Goal: Task Accomplishment & Management: Manage account settings

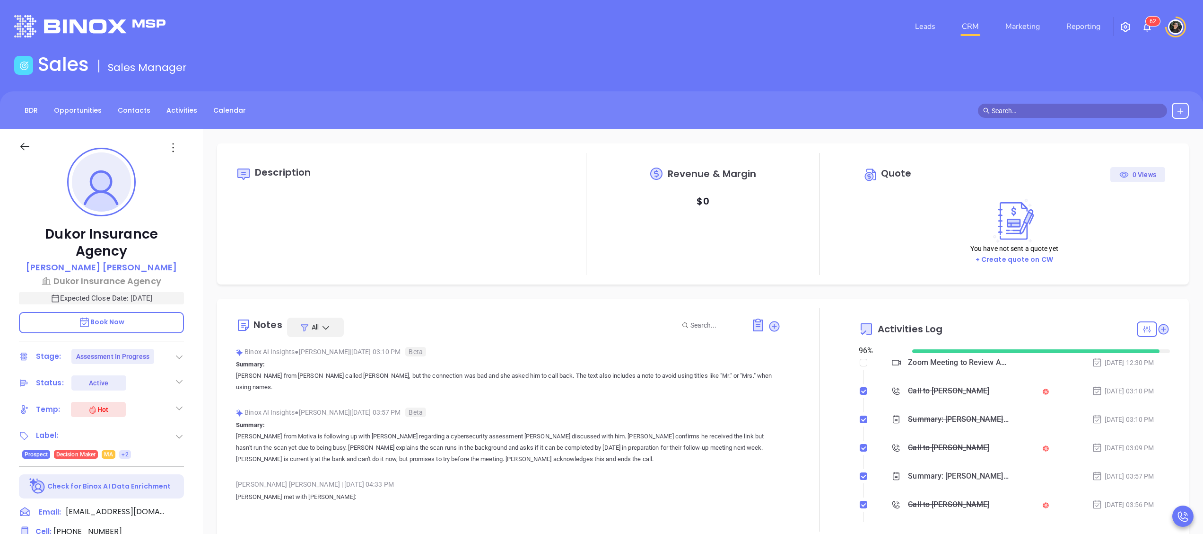
scroll to position [275, 0]
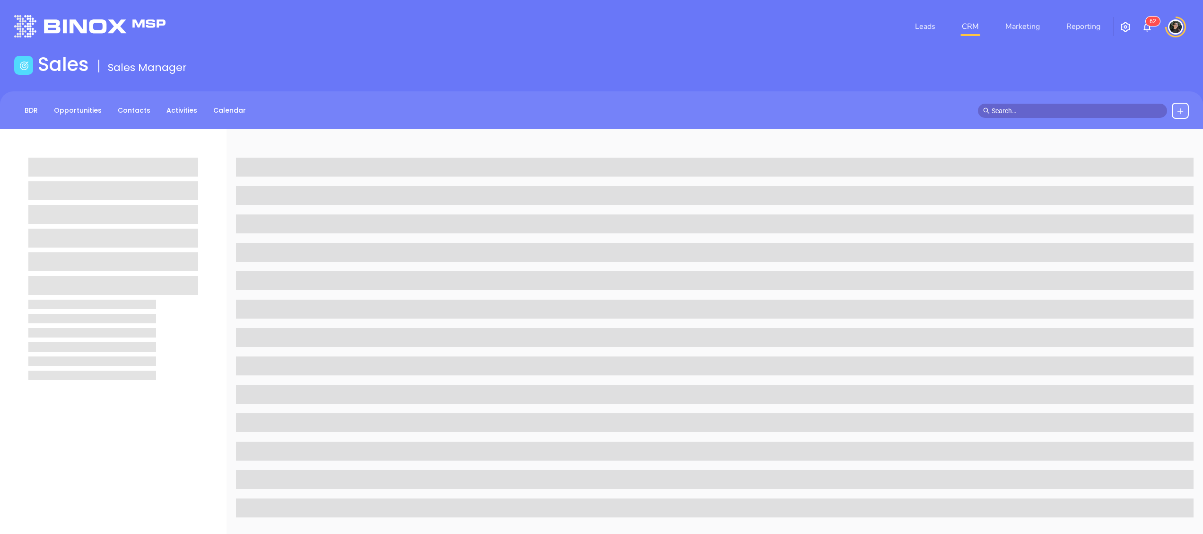
click at [1056, 101] on div "BDR Opportunities Contacts Activities Calendar" at bounding box center [601, 110] width 1203 height 38
click at [1056, 107] on input "text" at bounding box center [1077, 110] width 170 height 10
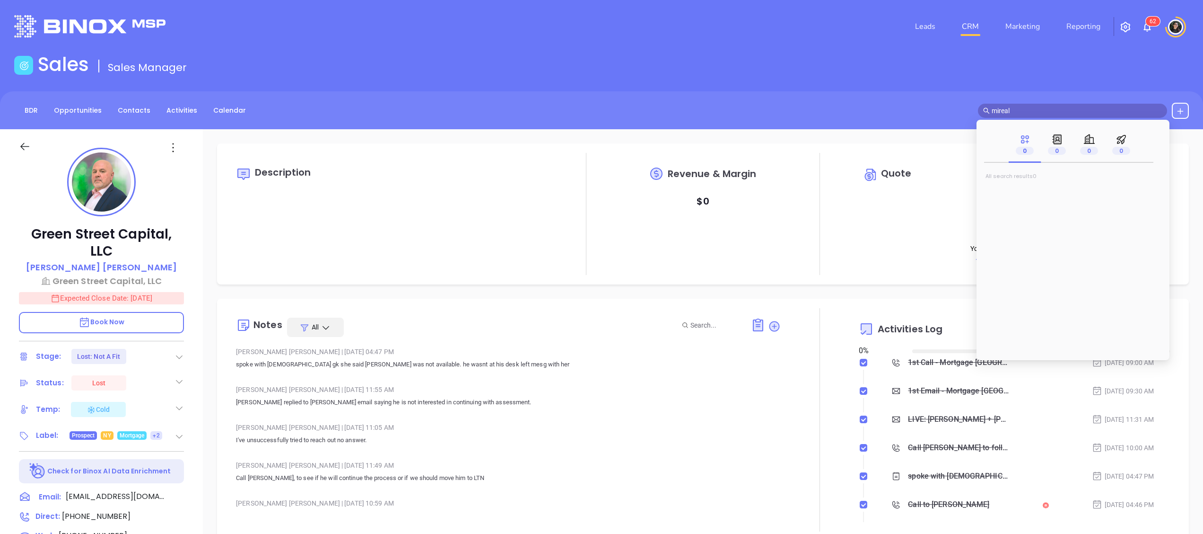
type input "mireall"
type input "[DATE]"
type input "mirella"
type input "[PERSON_NAME]"
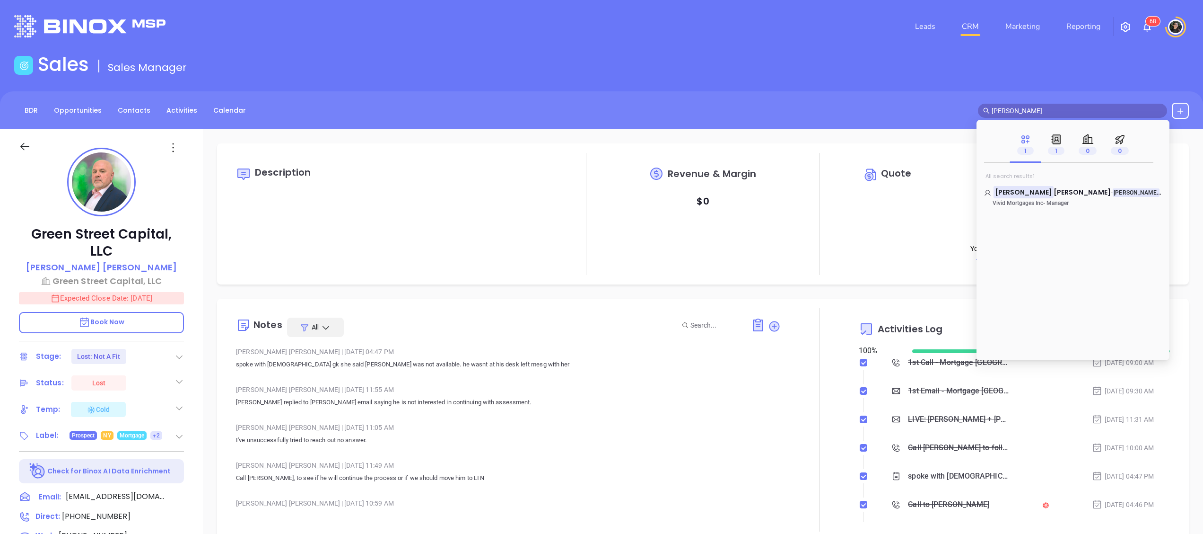
type input "mirella"
click at [1054, 193] on span "Kozak" at bounding box center [1082, 191] width 57 height 9
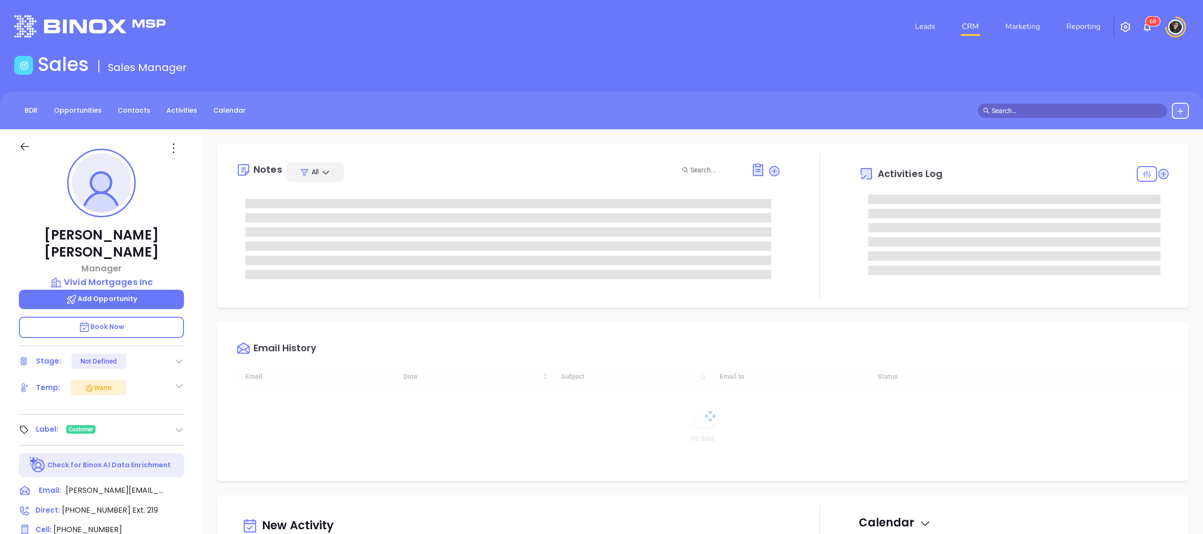
scroll to position [275, 0]
type input "[PERSON_NAME]"
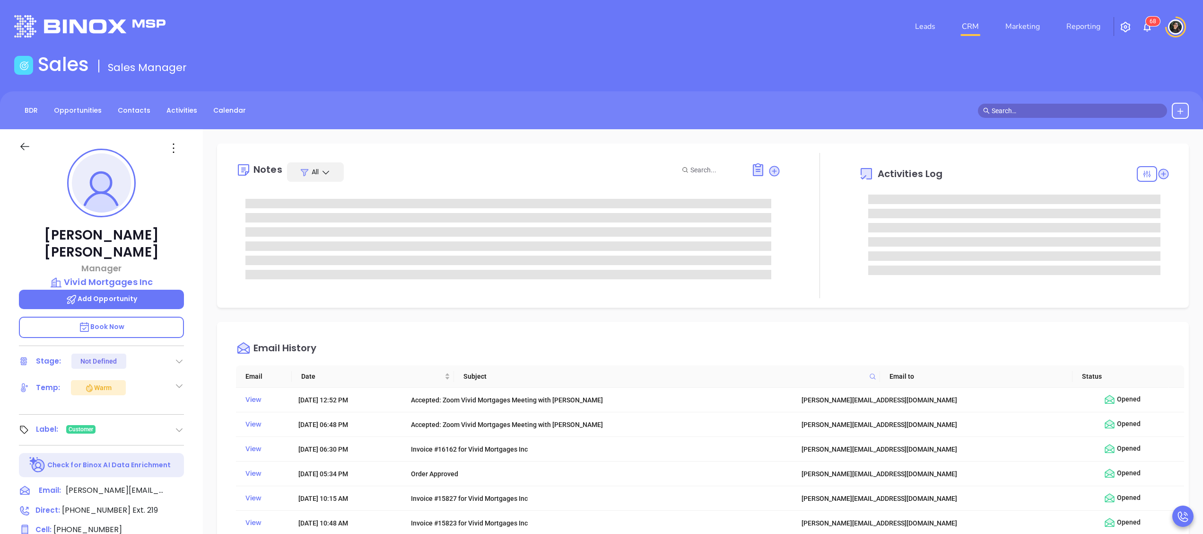
click at [746, 87] on main "Sales Sales Manager BDR Opportunities Contacts Activities Calendar Call Now Cal…" at bounding box center [601, 424] width 1203 height 743
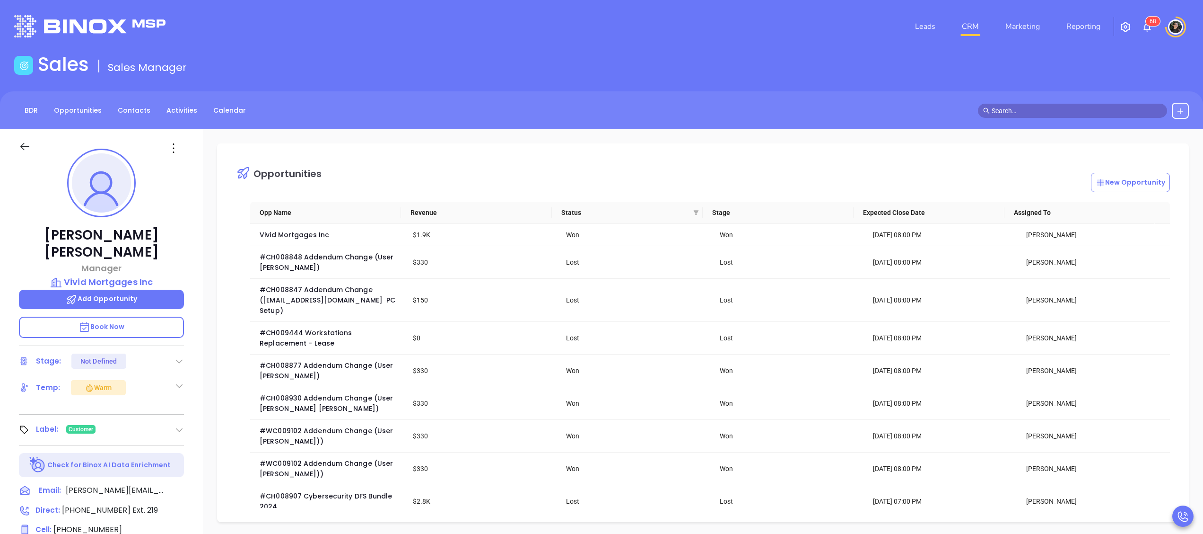
click at [978, 33] on link "CRM" at bounding box center [970, 26] width 25 height 19
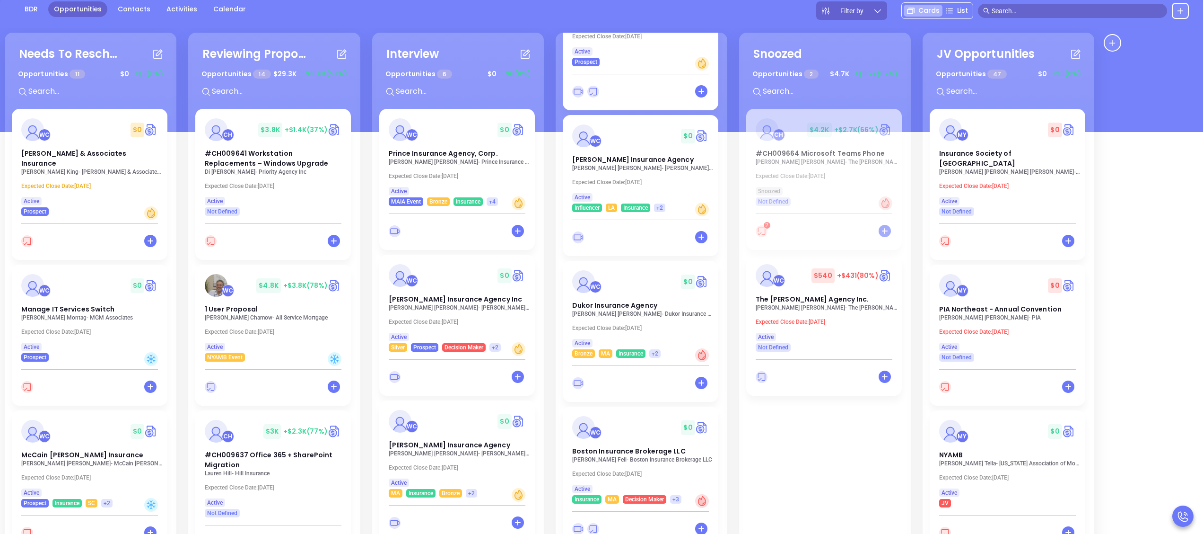
scroll to position [129, 0]
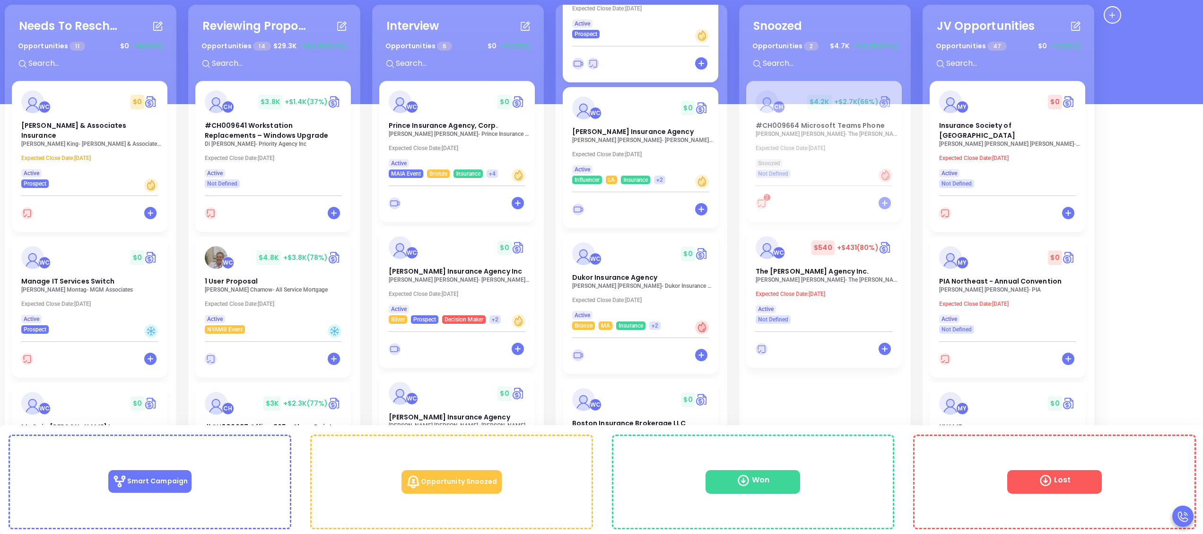
drag, startPoint x: 625, startPoint y: 426, endPoint x: 551, endPoint y: 369, distance: 93.4
click at [551, 368] on div "Needs To Reschedule Opportunities 11 $ 0 +$0 (0%) + WC $ 0 Moore & Associates I…" at bounding box center [553, 264] width 1102 height 524
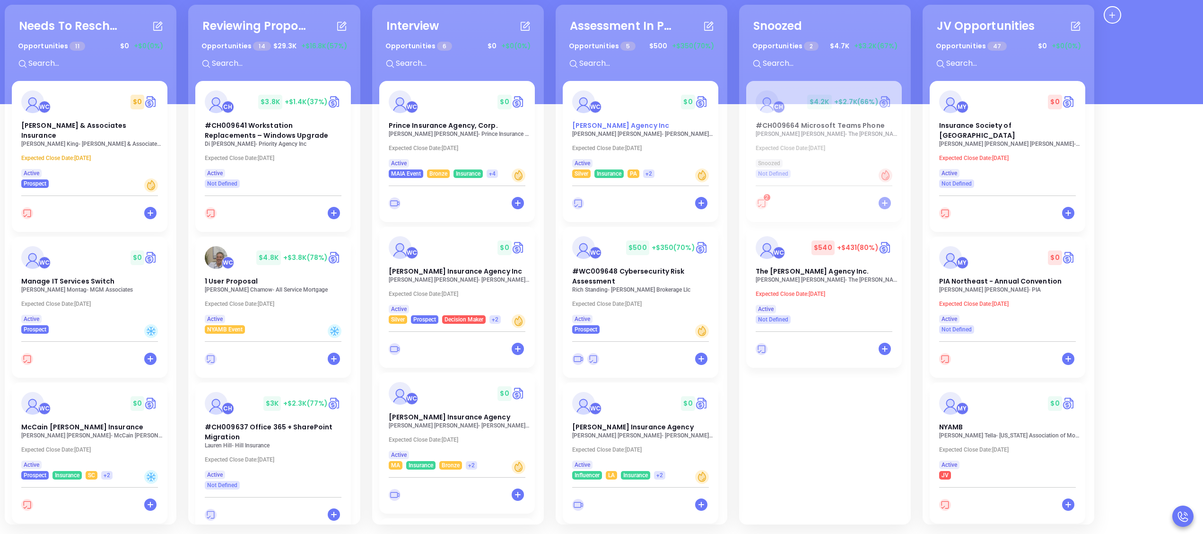
scroll to position [0, 0]
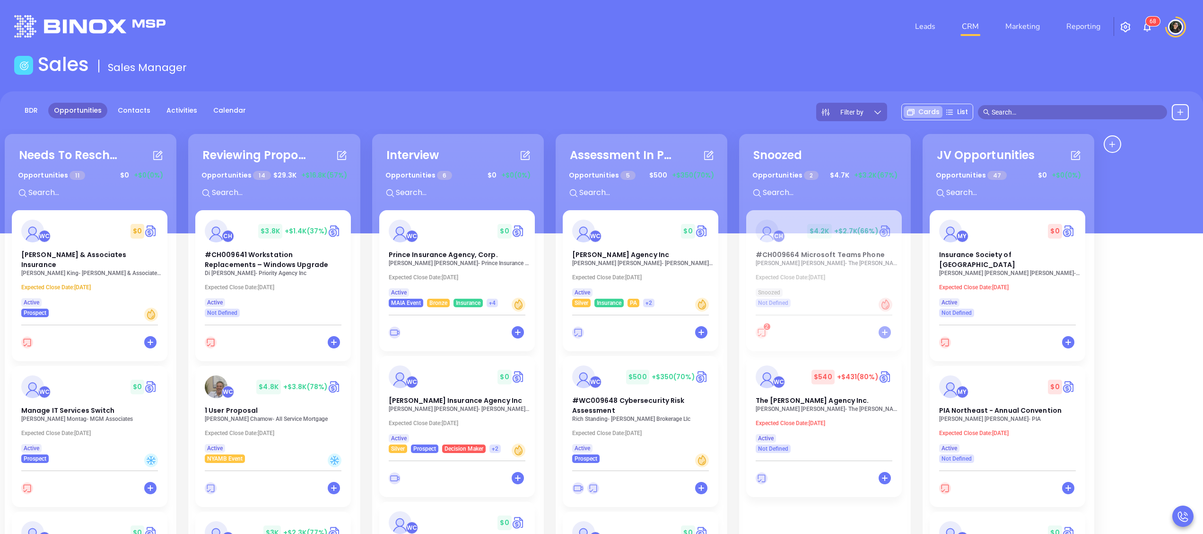
click at [953, 32] on li "CRM" at bounding box center [971, 26] width 44 height 19
drag, startPoint x: 965, startPoint y: 27, endPoint x: 950, endPoint y: 27, distance: 15.1
click at [966, 27] on link "CRM" at bounding box center [970, 26] width 25 height 19
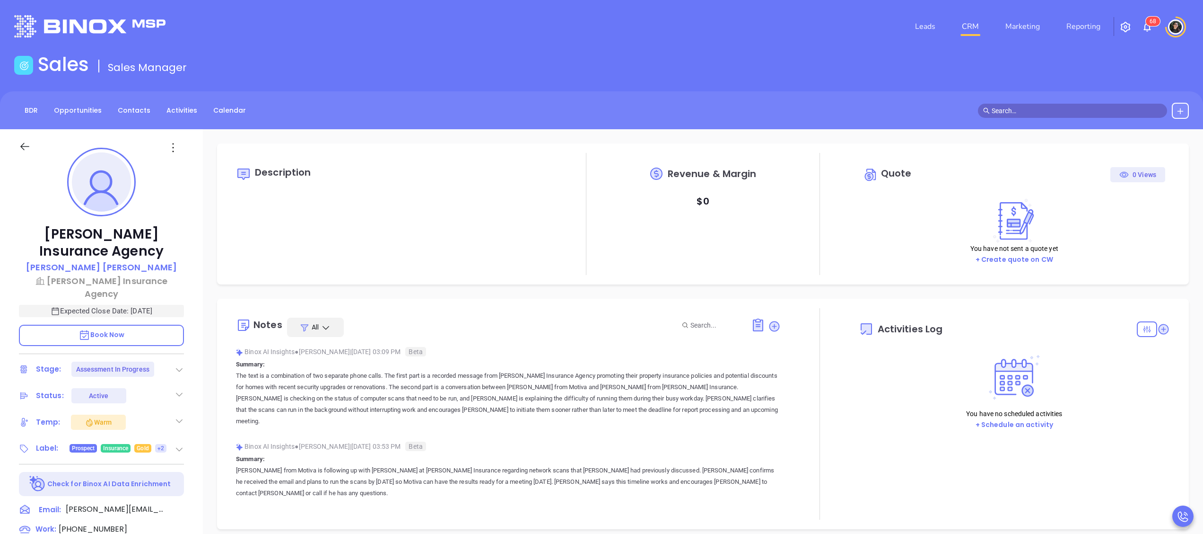
type input "[DATE]"
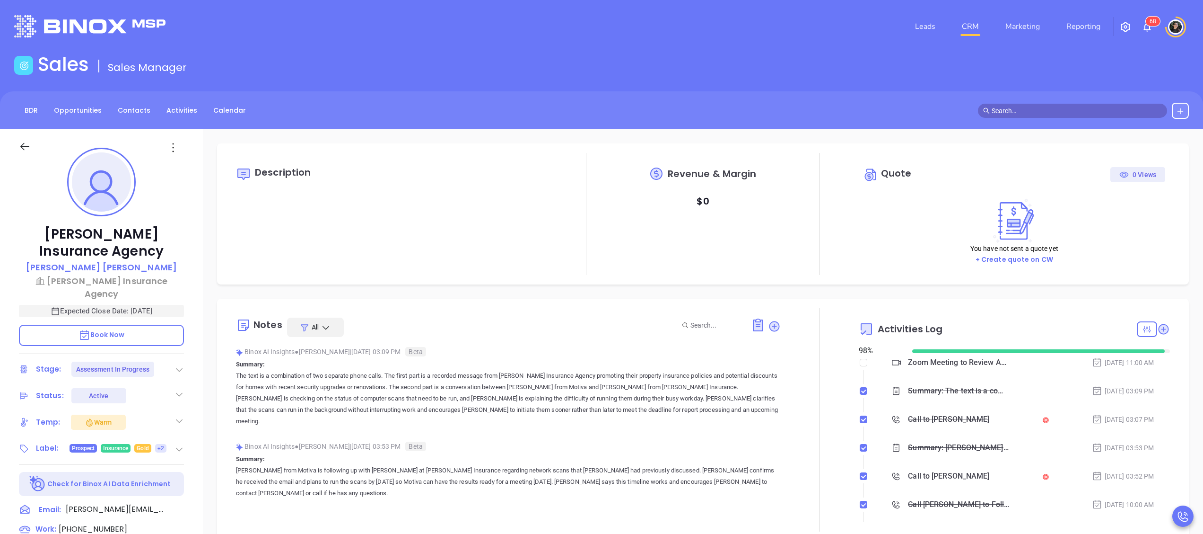
type input "[PERSON_NAME]"
click at [1064, 112] on input "text" at bounding box center [1077, 110] width 170 height 10
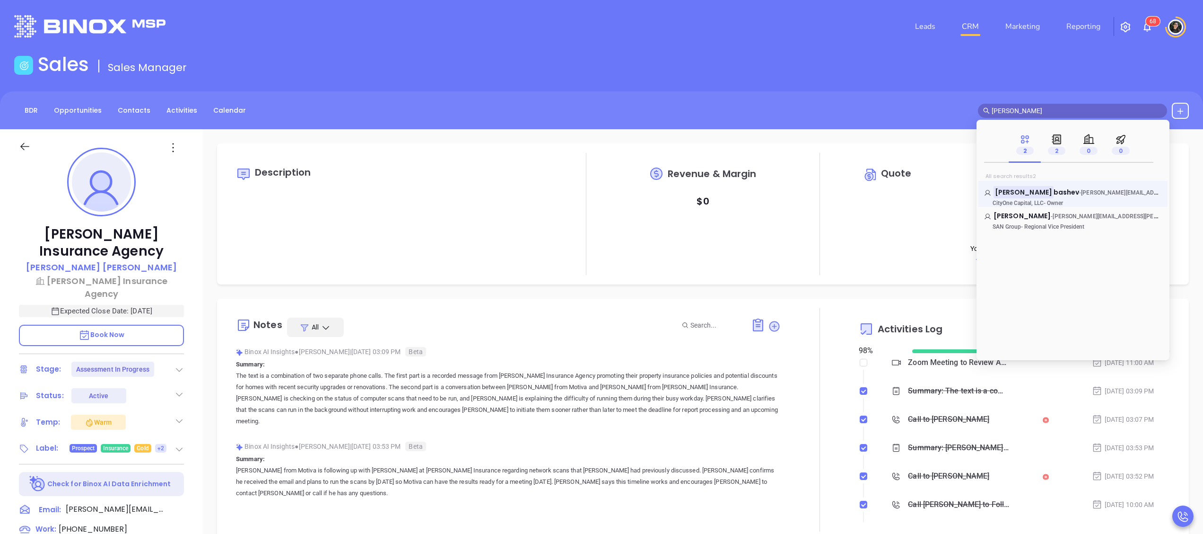
type input "mike ak"
click at [1035, 200] on span "CityOne Capital, LLC" at bounding box center [1018, 203] width 51 height 7
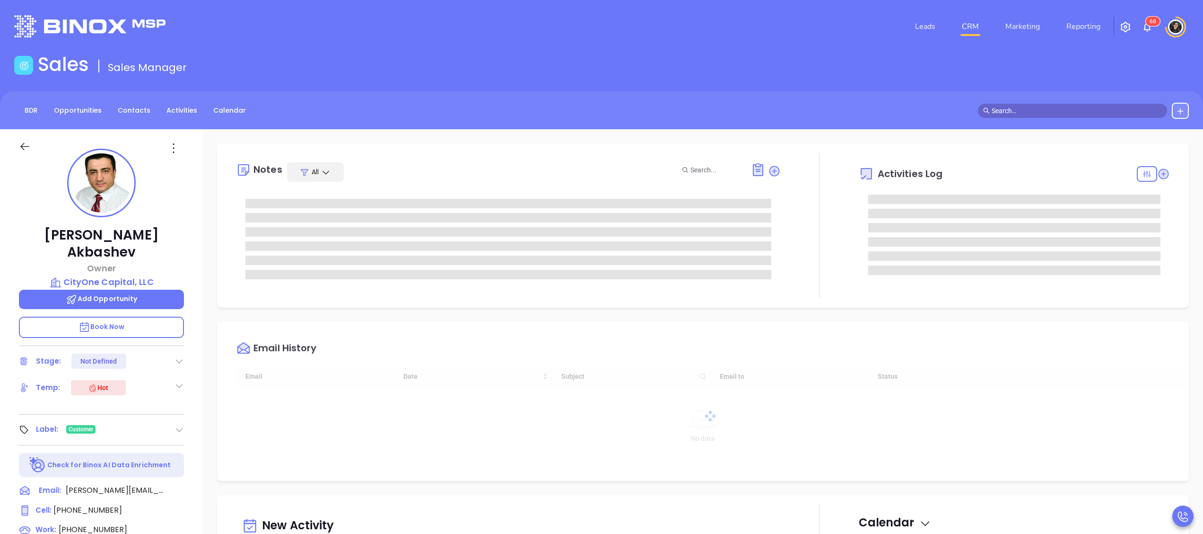
type input "[DATE]"
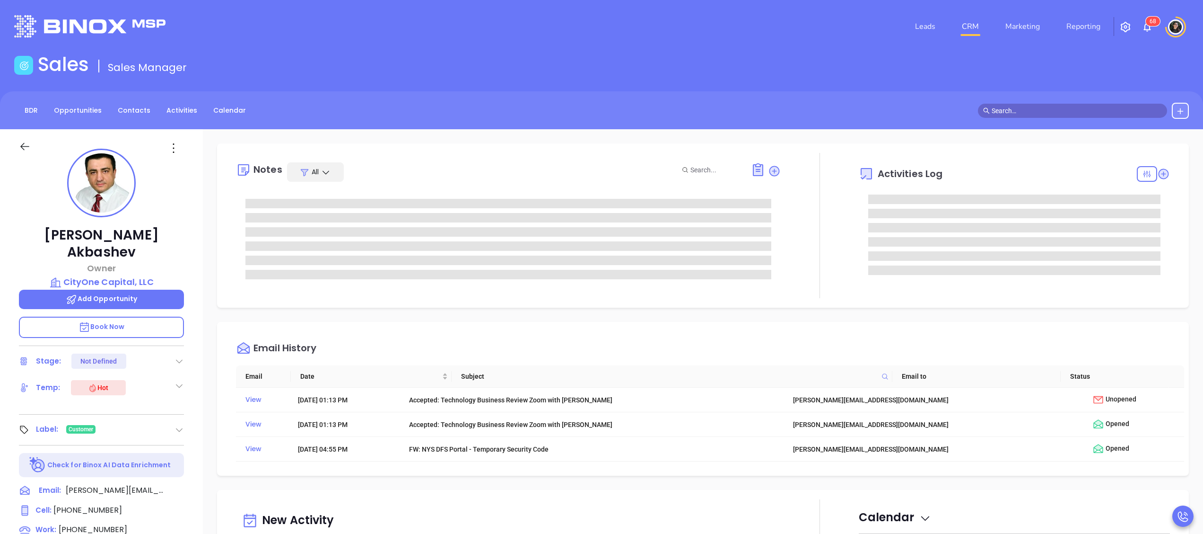
type input "[PERSON_NAME]"
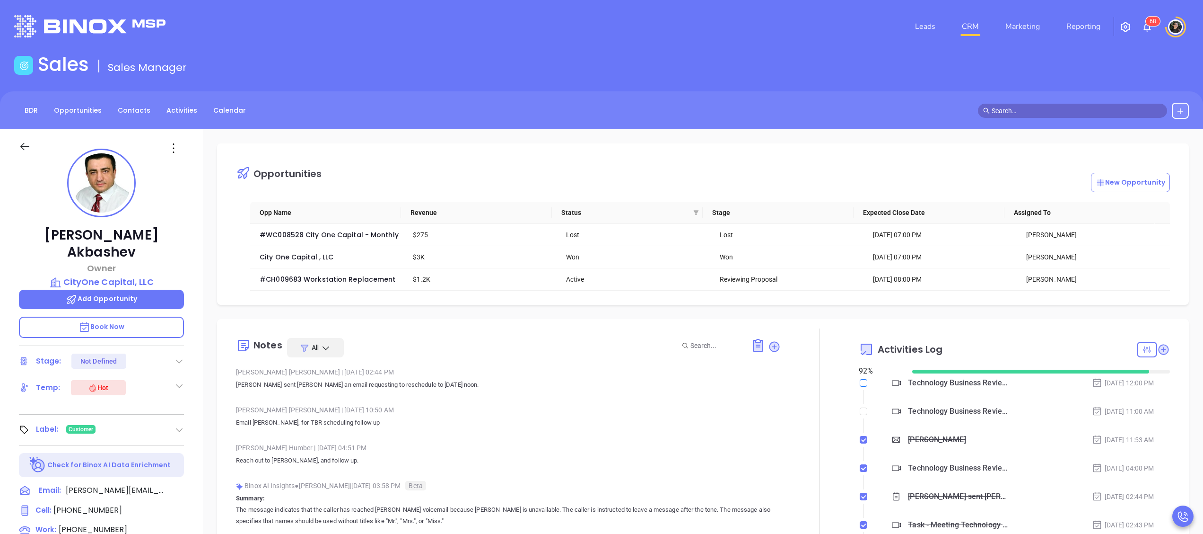
click at [860, 386] on input "checkbox" at bounding box center [864, 383] width 8 height 8
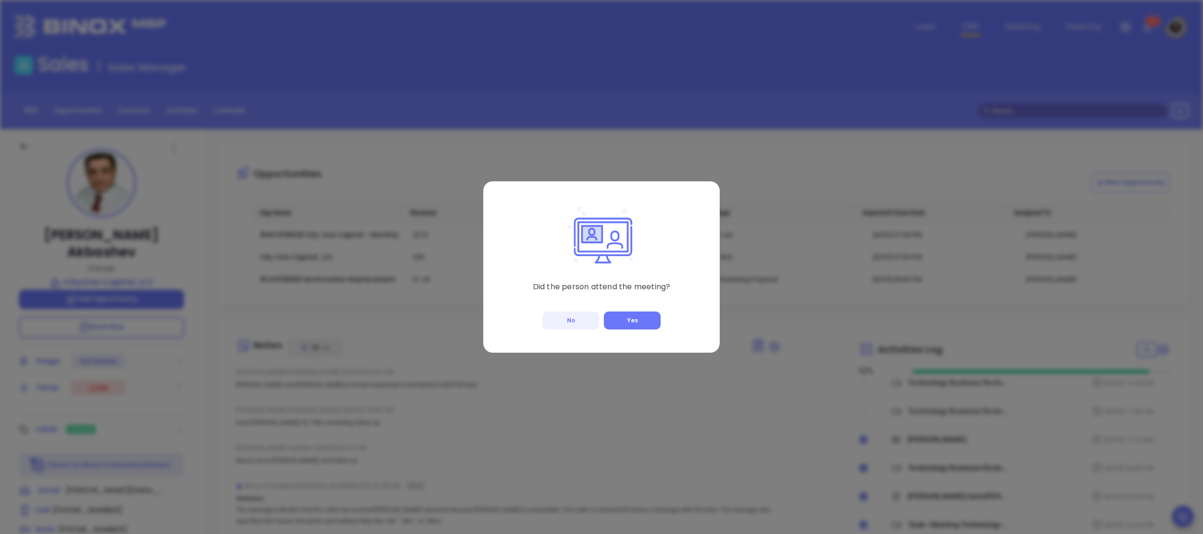
click at [553, 320] on button "No" at bounding box center [570, 320] width 57 height 18
checkbox input "true"
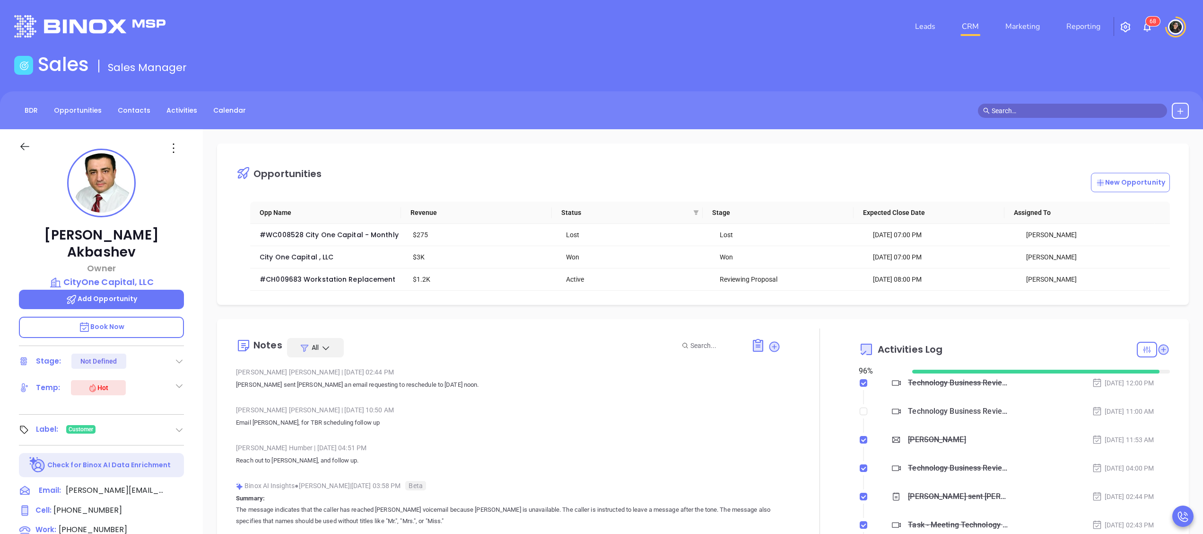
click at [1056, 111] on input "text" at bounding box center [1077, 110] width 170 height 10
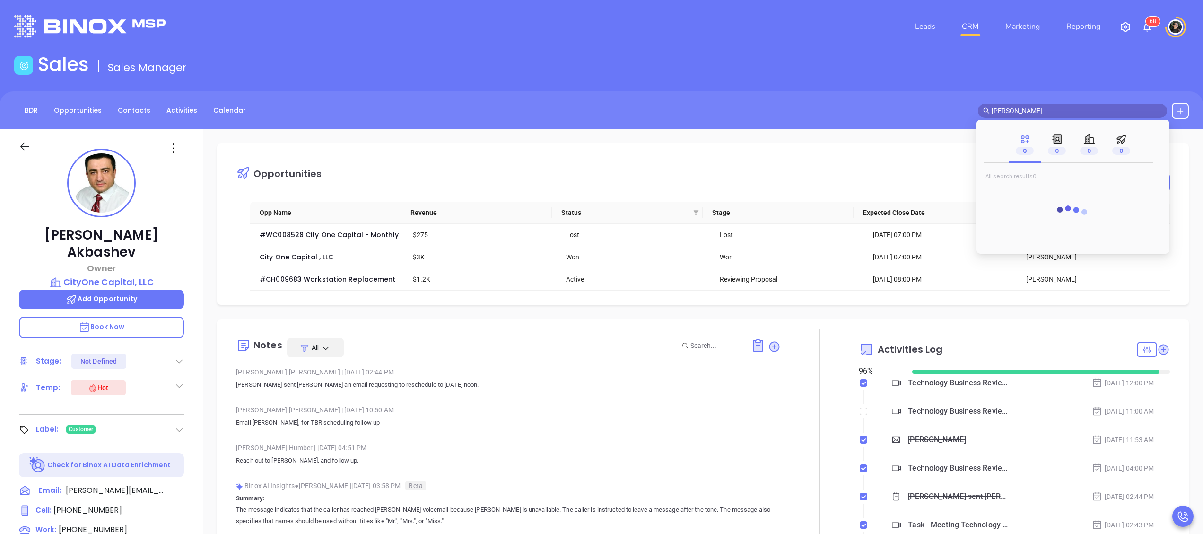
type input "andrew bass"
click at [1022, 194] on mark "Andrew Bass" at bounding box center [1024, 192] width 60 height 12
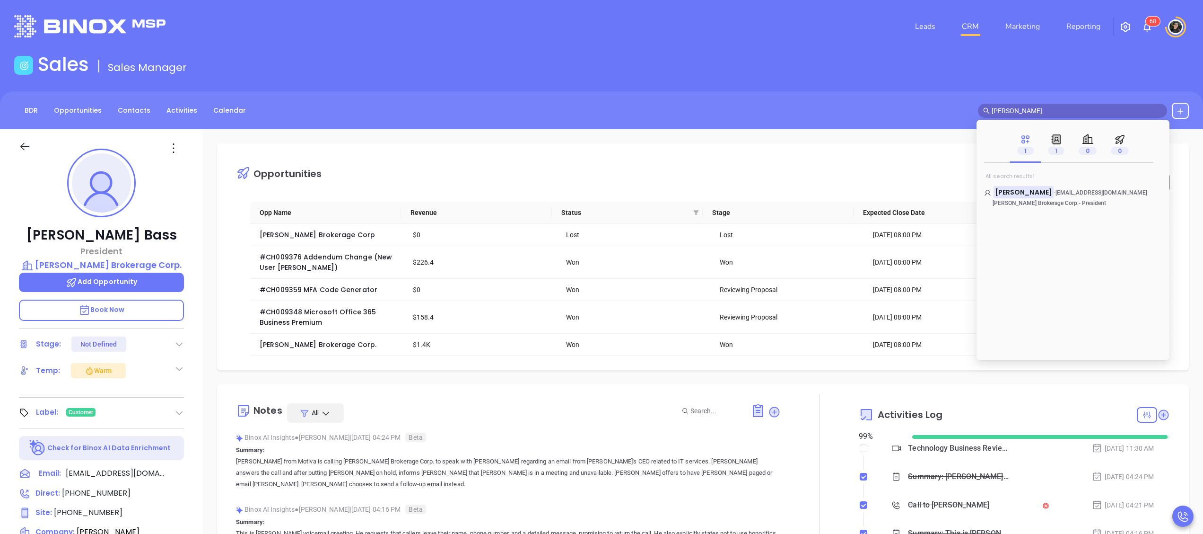
click at [974, 27] on link "CRM" at bounding box center [970, 26] width 25 height 19
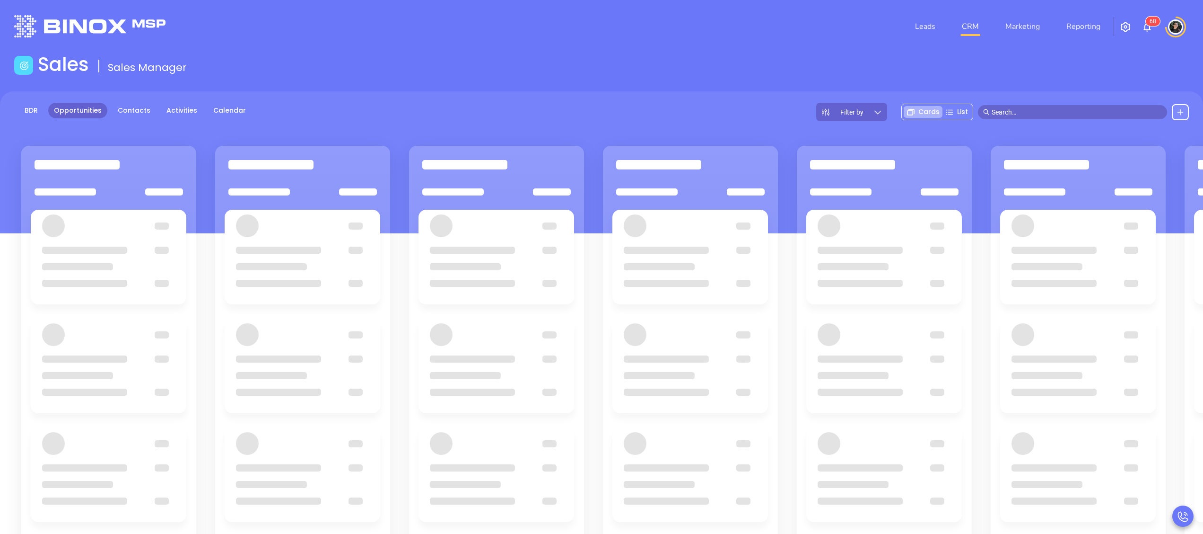
drag, startPoint x: 640, startPoint y: 81, endPoint x: 652, endPoint y: 91, distance: 15.4
click at [646, 89] on main "Sales Sales Manager BDR Opportunities Contacts Activities Calendar Filter by Ca…" at bounding box center [601, 359] width 1203 height 612
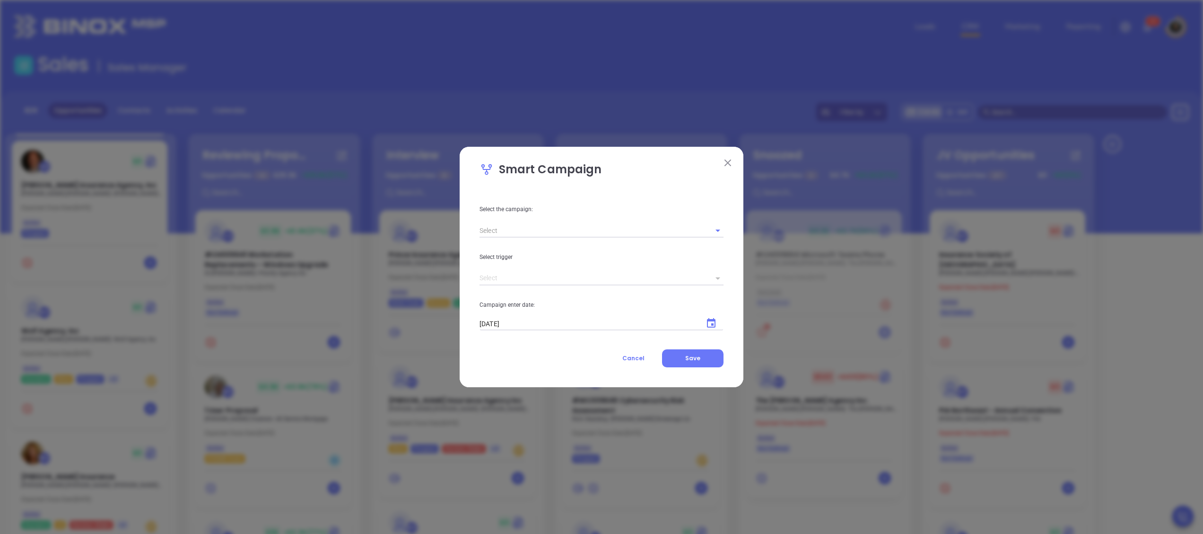
click at [618, 373] on div "Smart Campaign Select the campaign: Select trigger Campaign enter date: 10/03/2…" at bounding box center [602, 267] width 284 height 240
click at [631, 359] on span "Cancel" at bounding box center [633, 358] width 22 height 8
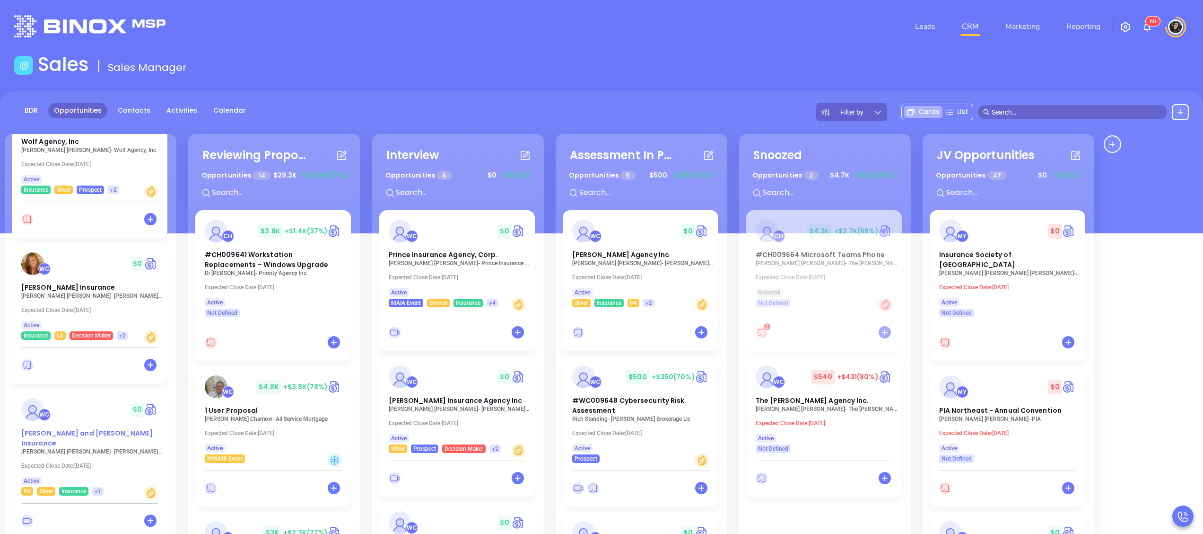
scroll to position [946, 0]
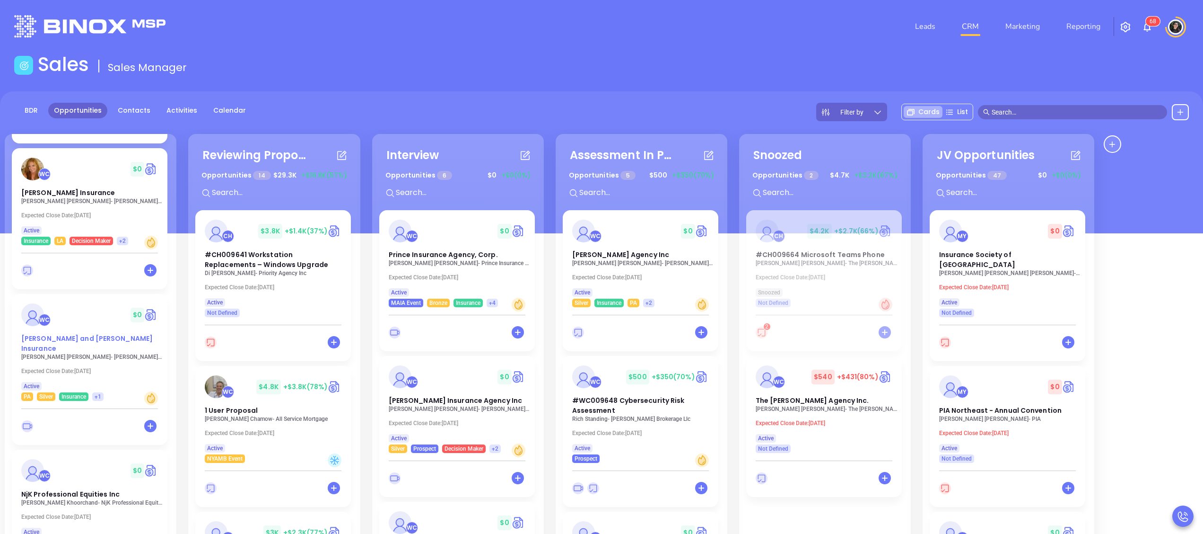
click at [72, 333] on span "[PERSON_NAME] and [PERSON_NAME] Insurance" at bounding box center [86, 342] width 131 height 19
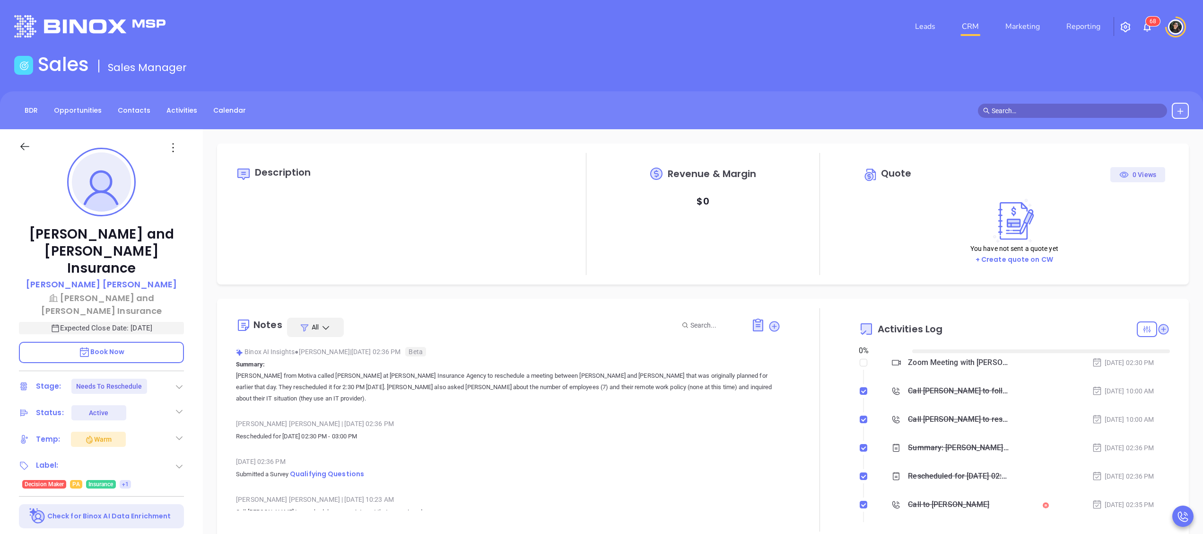
type input "[DATE]"
click at [175, 382] on icon at bounding box center [179, 386] width 9 height 9
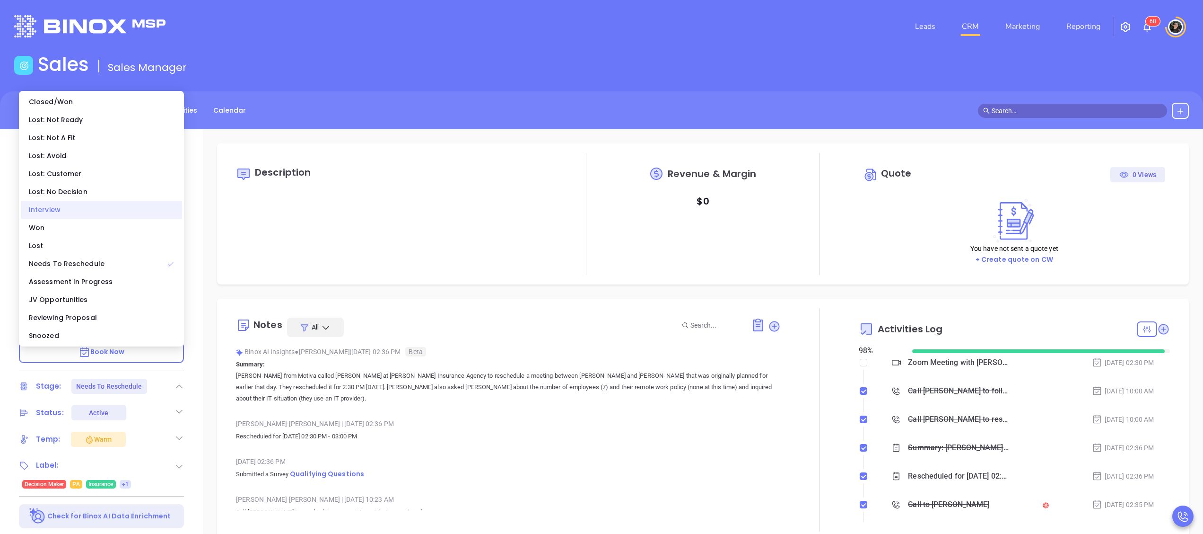
click at [72, 216] on div "Interview" at bounding box center [101, 210] width 161 height 18
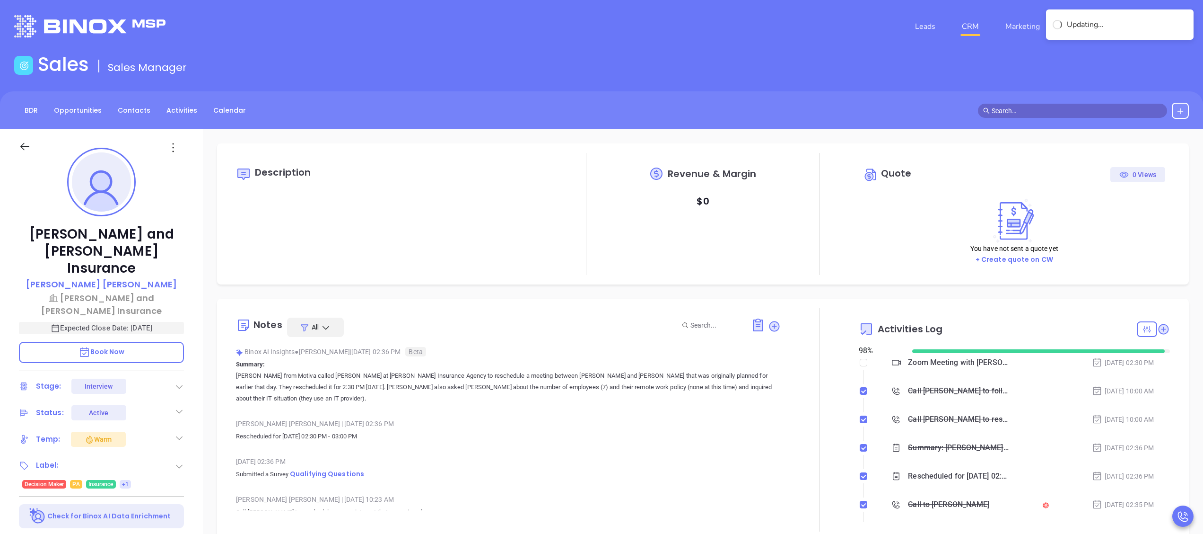
type input "[PERSON_NAME]"
click at [488, 25] on div "Leads CRM Marketing Reporting 6 8" at bounding box center [799, 26] width 791 height 34
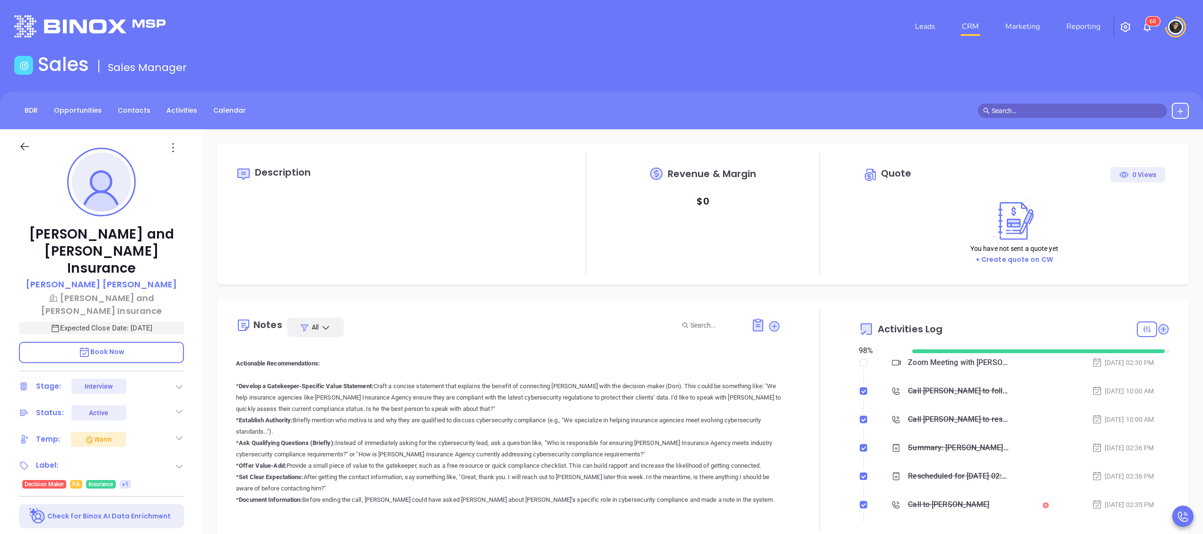
scroll to position [1135, 0]
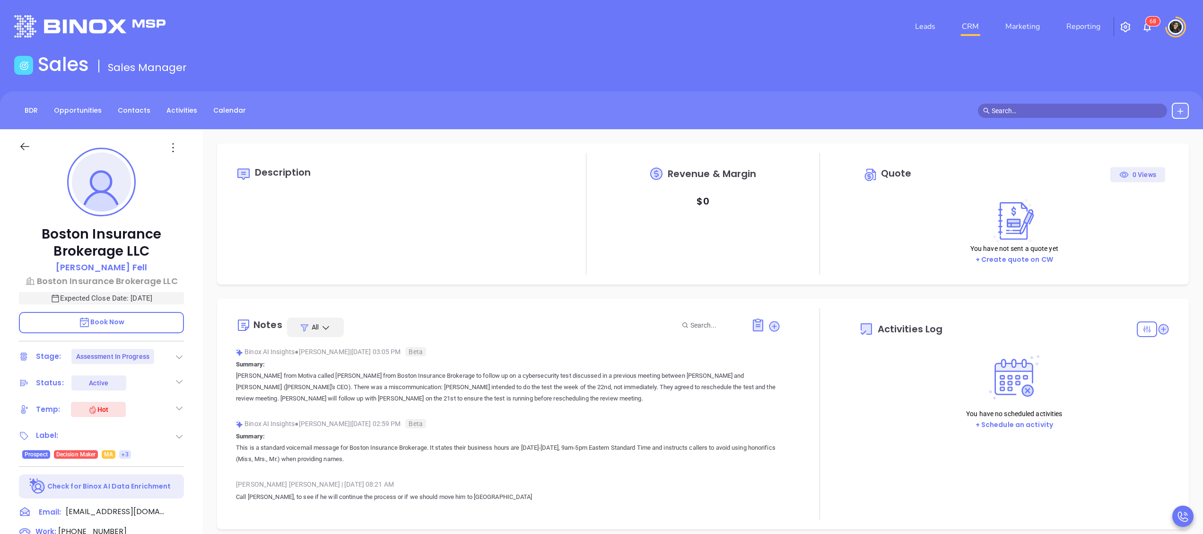
type input "[DATE]"
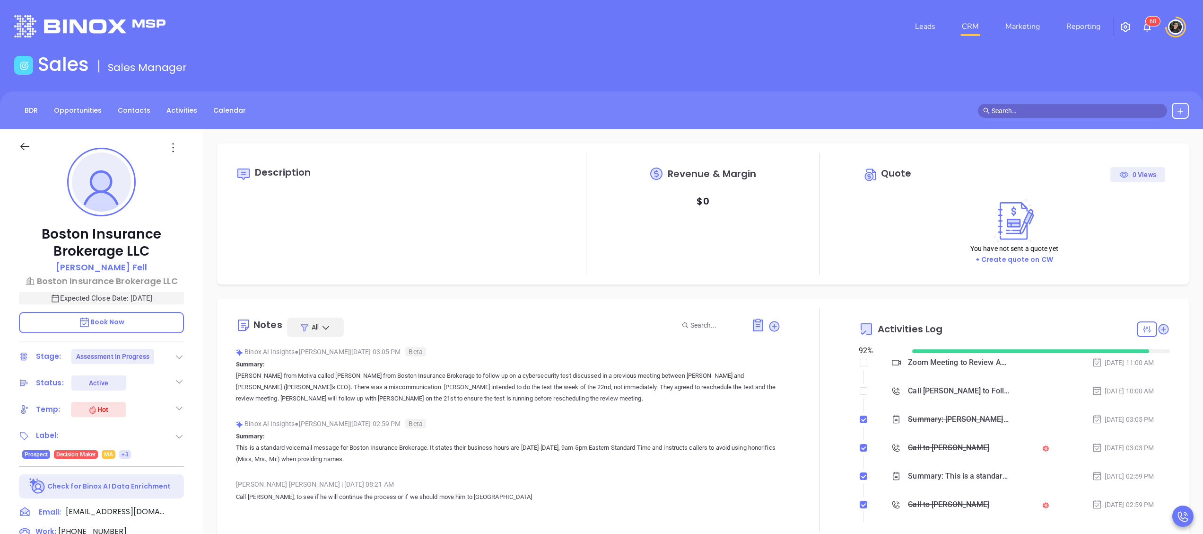
type input "[PERSON_NAME]"
click at [1035, 117] on span at bounding box center [1072, 111] width 189 height 14
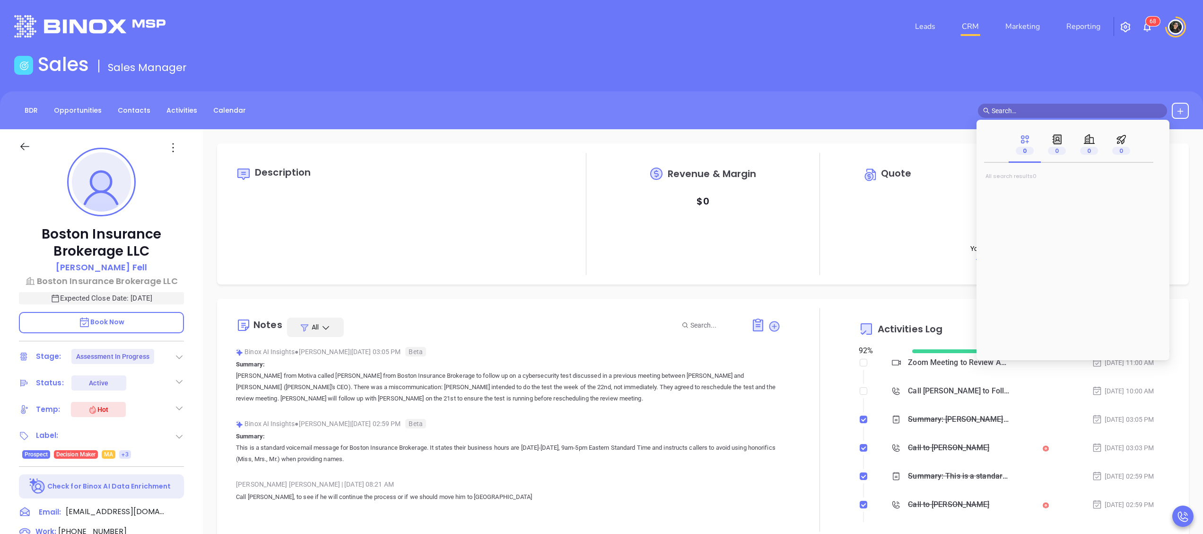
click at [1041, 111] on input "text" at bounding box center [1077, 110] width 170 height 10
type input "martin murray"
click at [1011, 191] on mark "Martin Murray" at bounding box center [1024, 192] width 60 height 12
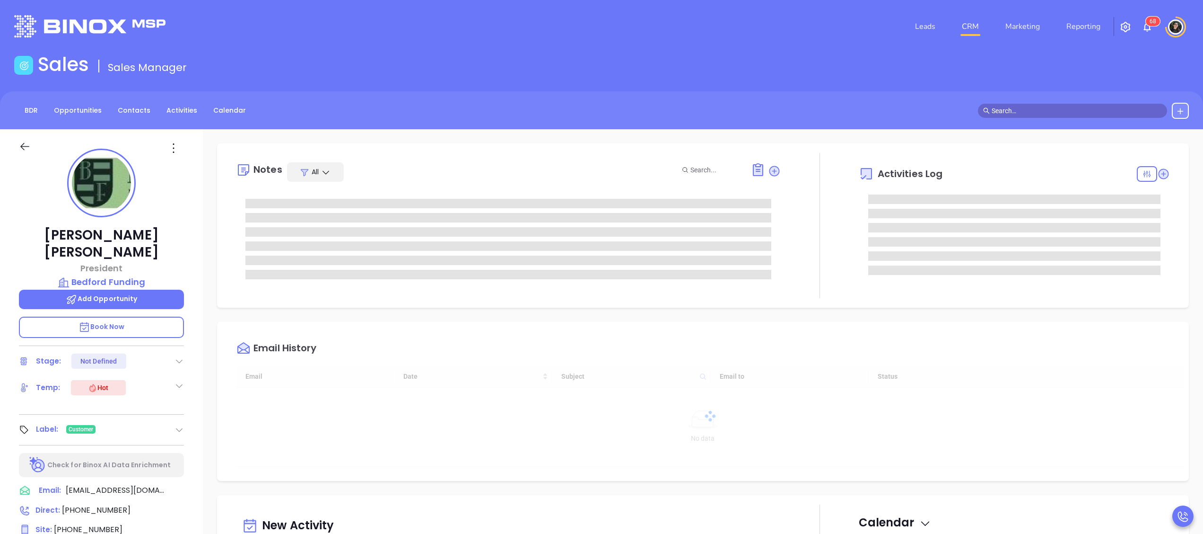
type input "[DATE]"
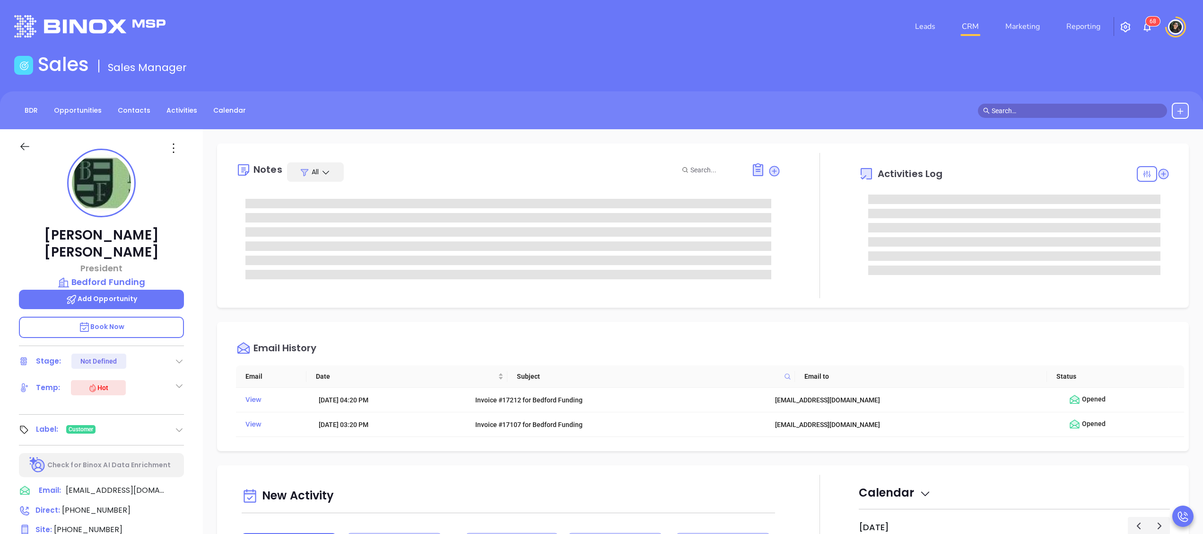
type input "[PERSON_NAME]"
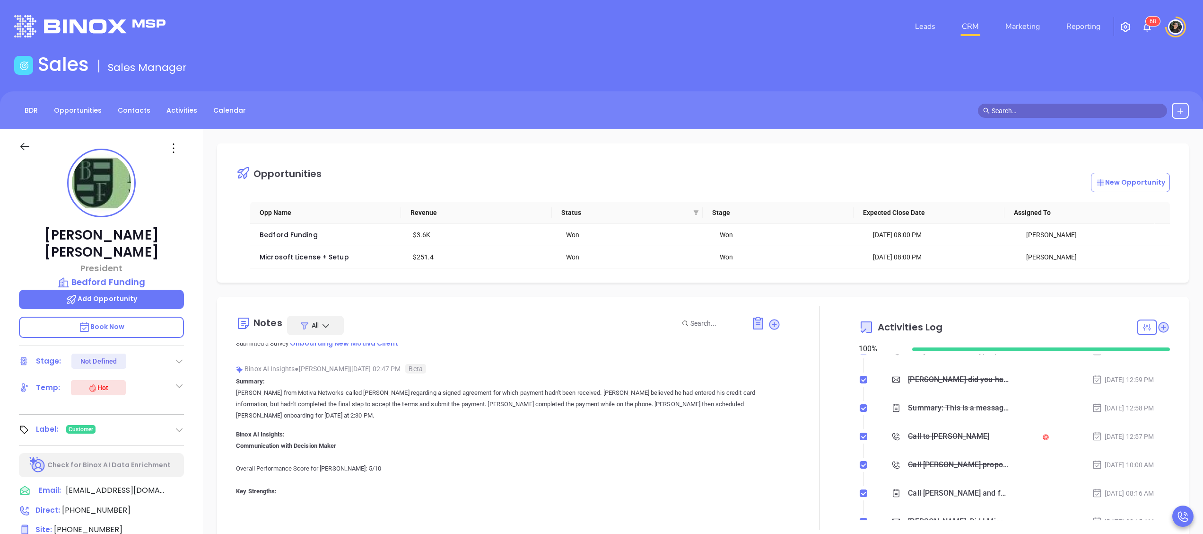
scroll to position [0, 0]
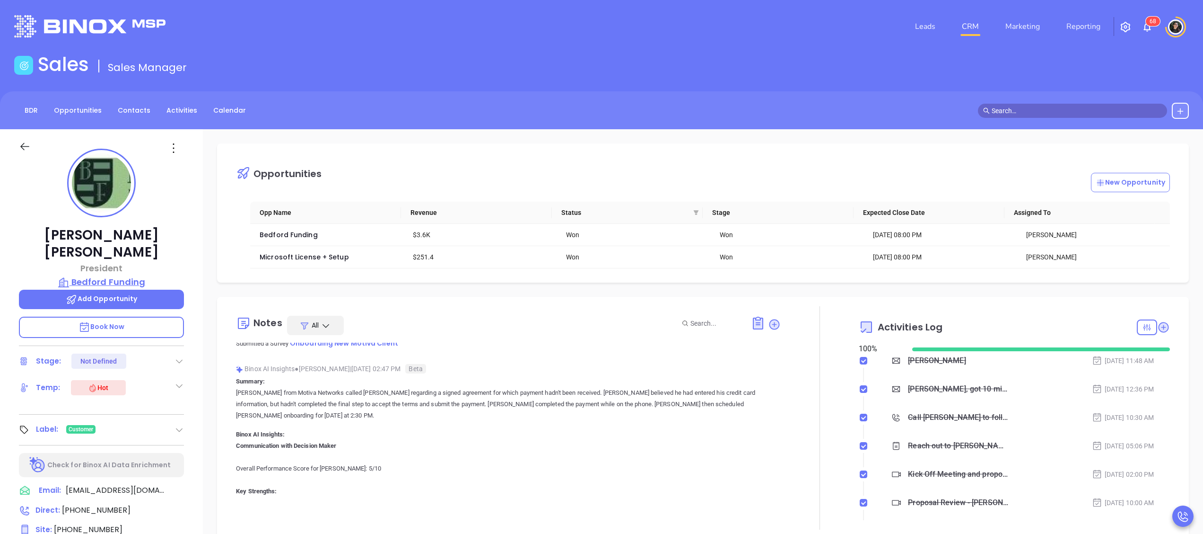
click at [112, 275] on p "Bedford Funding" at bounding box center [101, 281] width 165 height 13
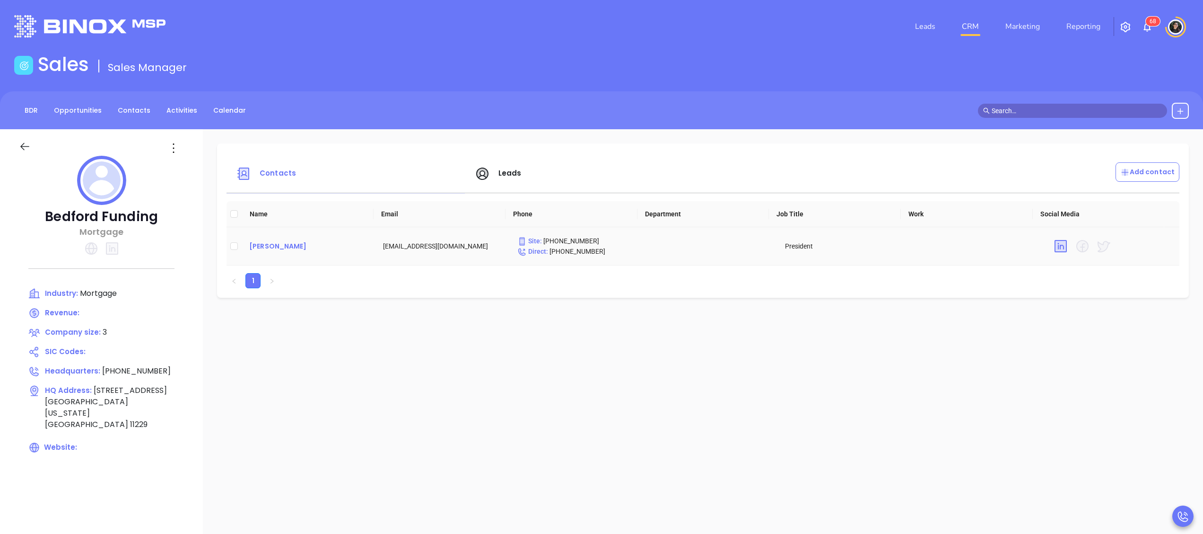
click at [281, 244] on div "Martin Murray" at bounding box center [308, 245] width 119 height 11
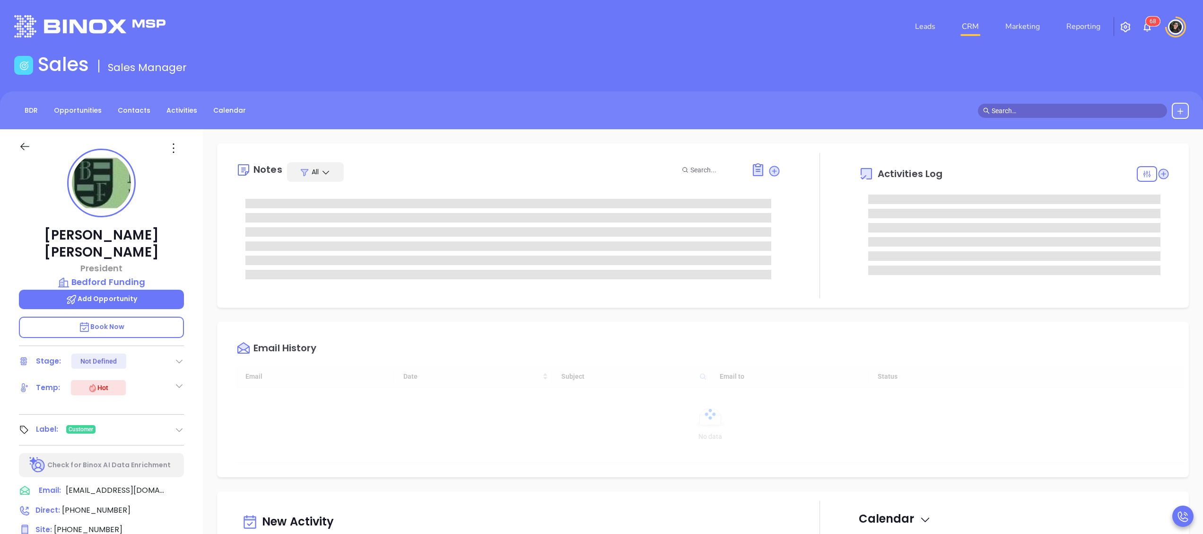
type input "[PERSON_NAME]"
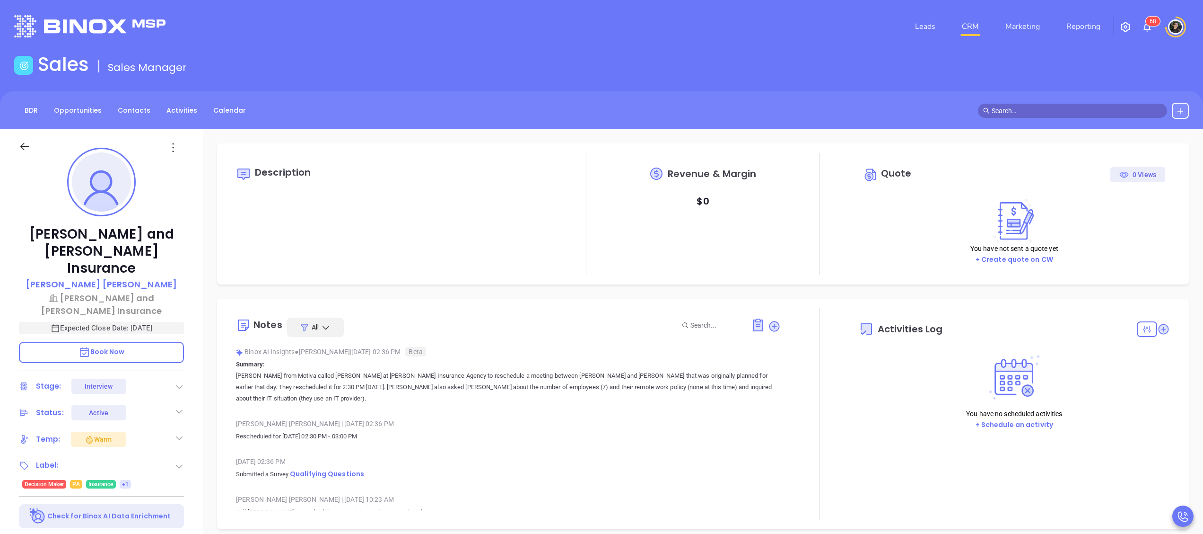
type input "[DATE]"
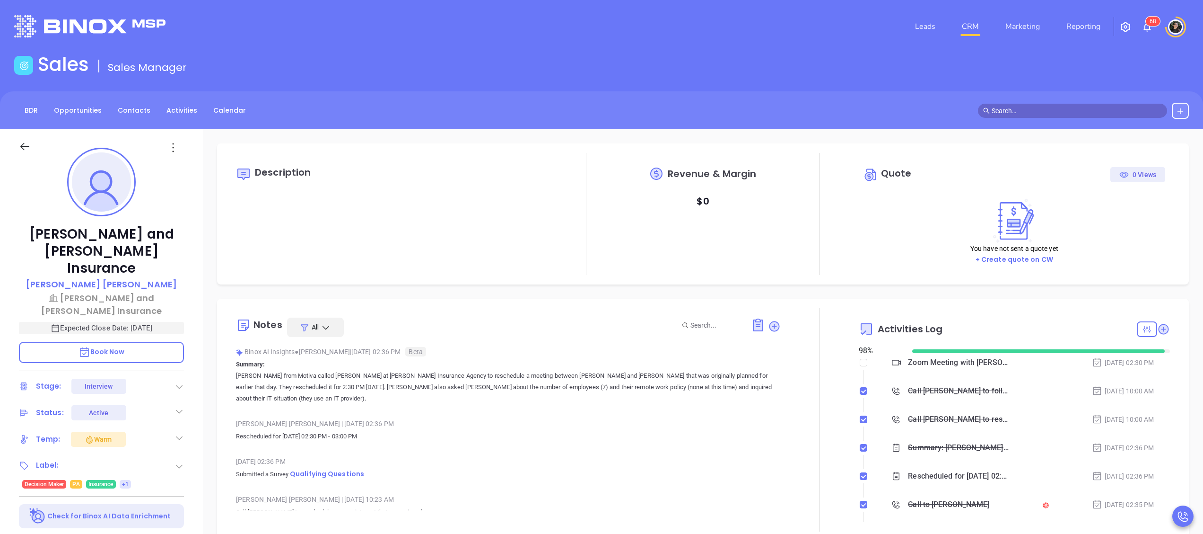
type input "[PERSON_NAME]"
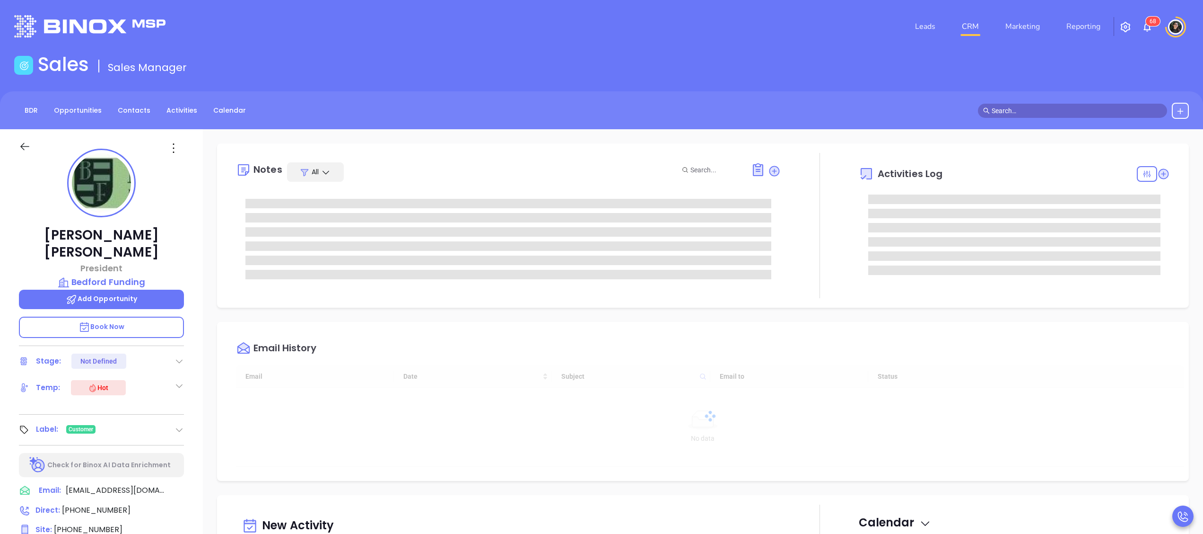
type input "[DATE]"
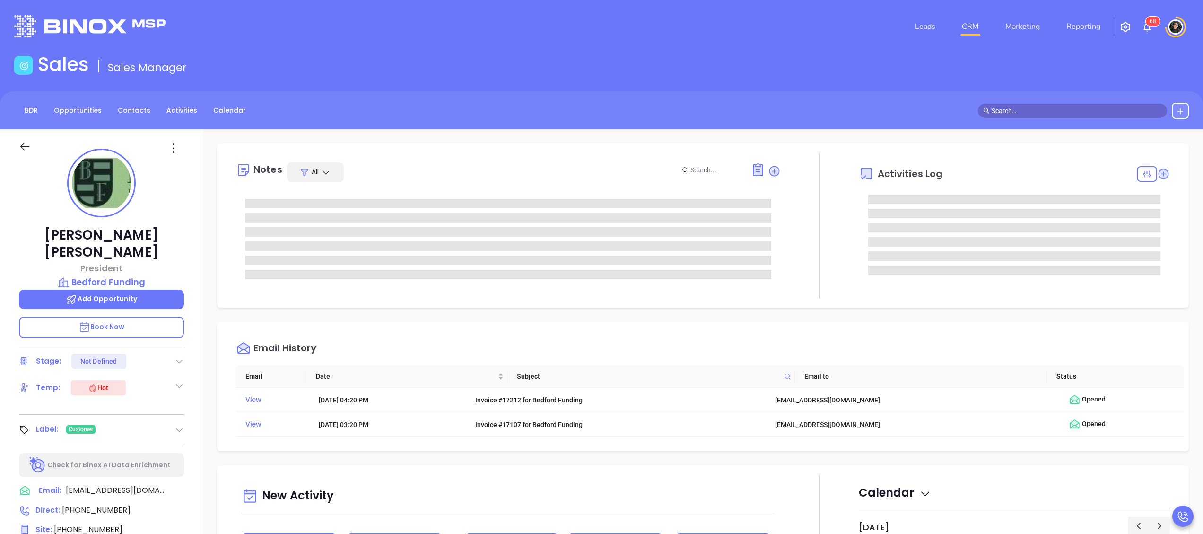
type input "[PERSON_NAME]"
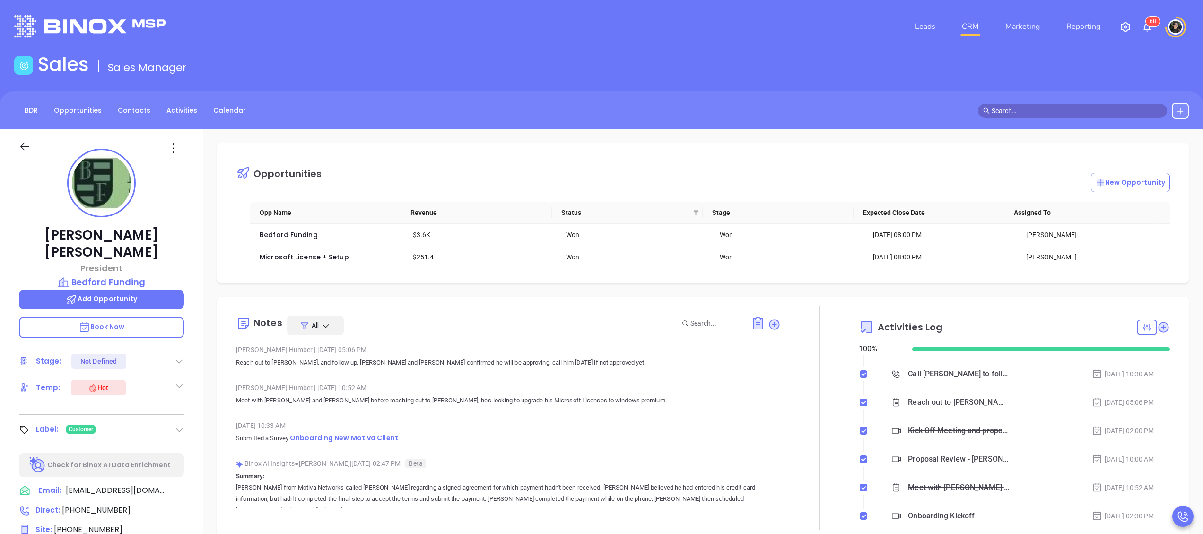
scroll to position [0, 0]
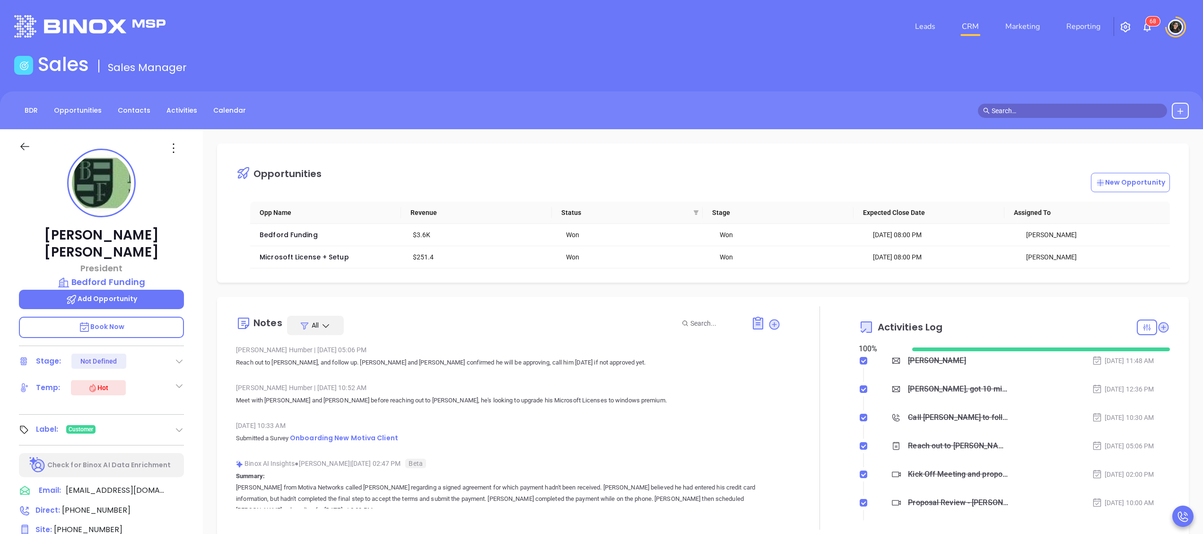
click at [977, 22] on link "CRM" at bounding box center [970, 26] width 25 height 19
